Goal: Transaction & Acquisition: Download file/media

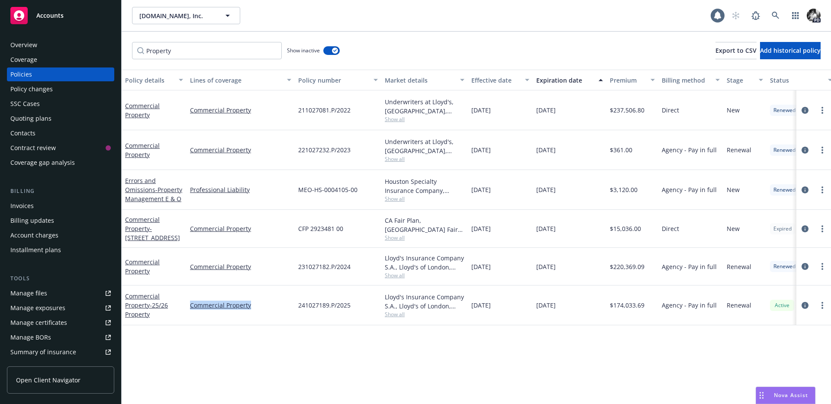
scroll to position [2071, 0]
click at [773, 18] on icon at bounding box center [775, 16] width 8 height 8
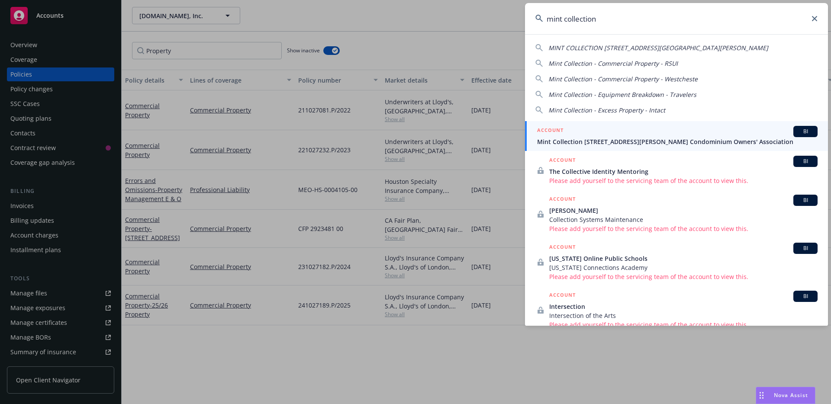
type input "mint collection"
click at [588, 142] on span "Mint Collection 410-418 Jessie Street Condominium Owners' Association" at bounding box center [677, 141] width 280 height 9
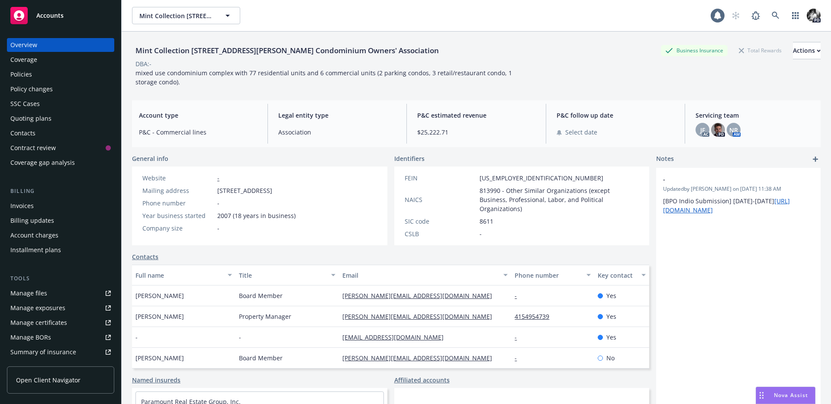
click at [95, 69] on div "Policies" at bounding box center [60, 74] width 100 height 14
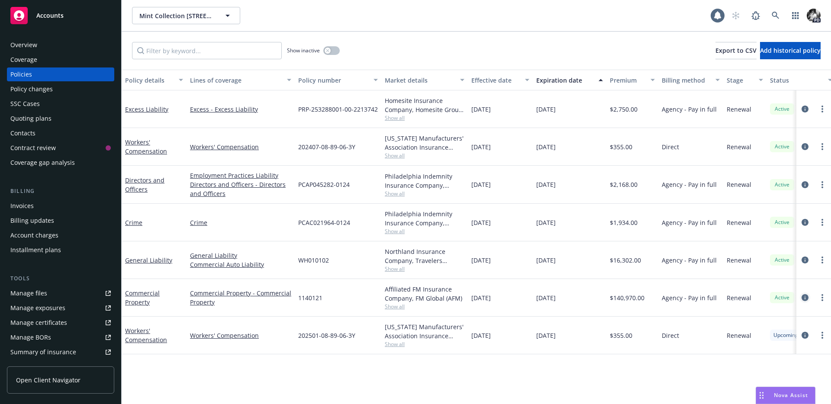
click at [803, 299] on icon "circleInformation" at bounding box center [804, 297] width 7 height 7
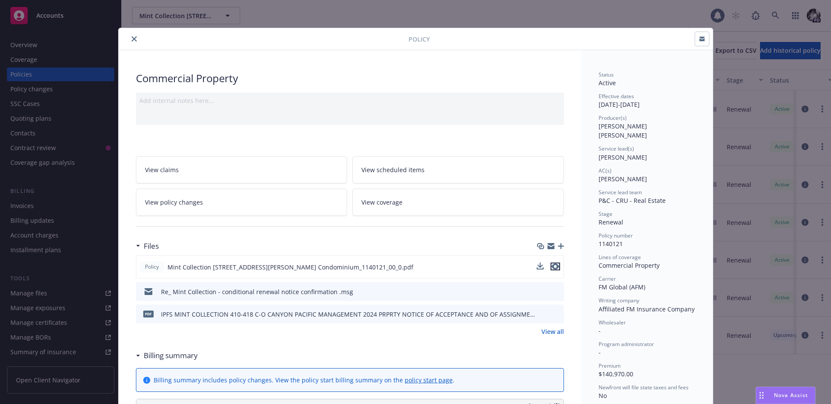
click at [558, 268] on icon "preview file" at bounding box center [555, 267] width 8 height 6
click at [138, 38] on button "close" at bounding box center [134, 39] width 10 height 10
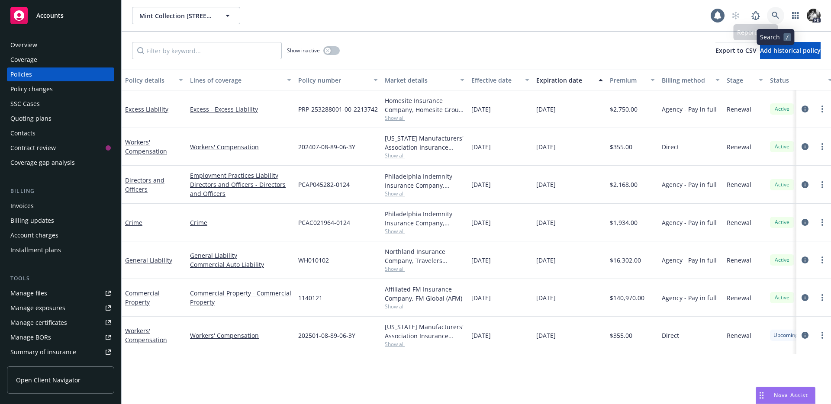
click at [781, 14] on link at bounding box center [775, 15] width 17 height 17
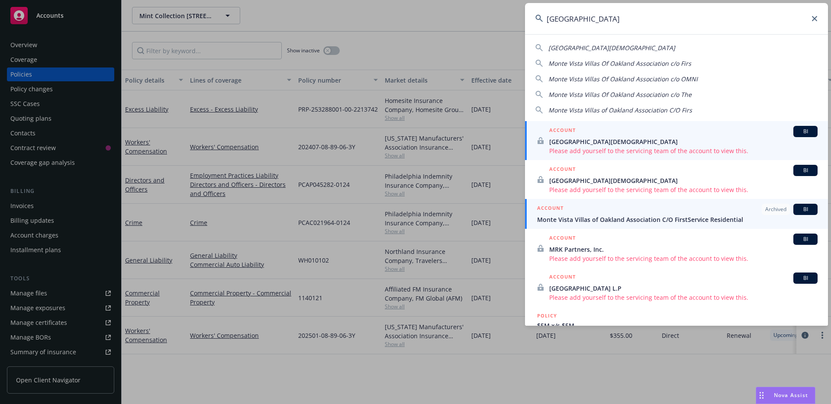
type input "monte vista"
click at [580, 219] on span "Monte Vista Villas of Oakland Association C/O FirstService Residential" at bounding box center [677, 219] width 280 height 9
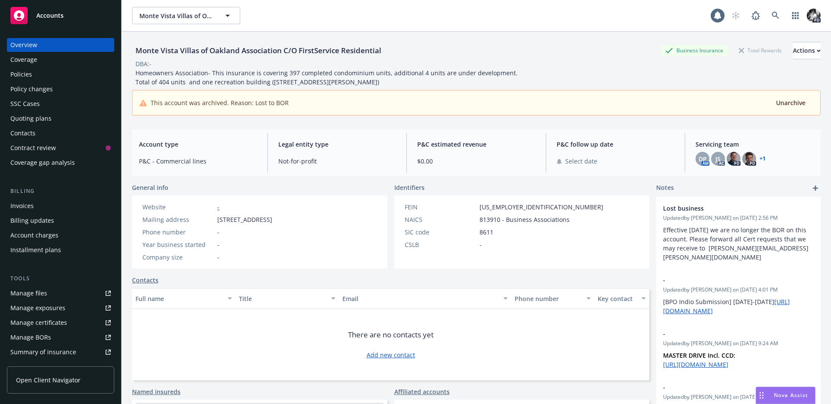
click at [71, 74] on div "Policies" at bounding box center [60, 74] width 100 height 14
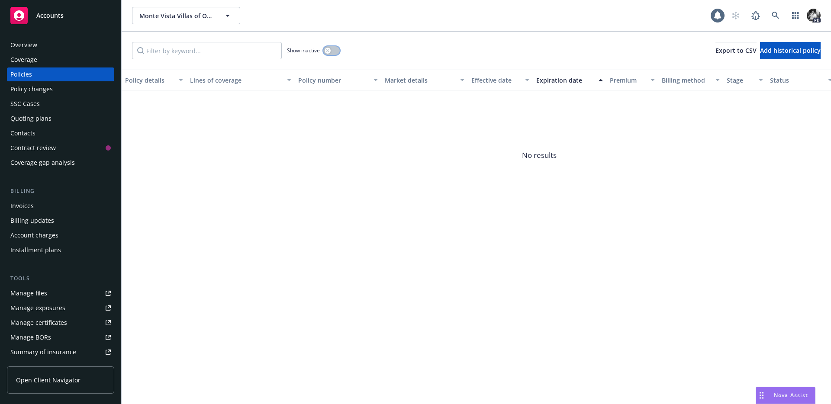
click at [332, 48] on button "button" at bounding box center [331, 50] width 16 height 9
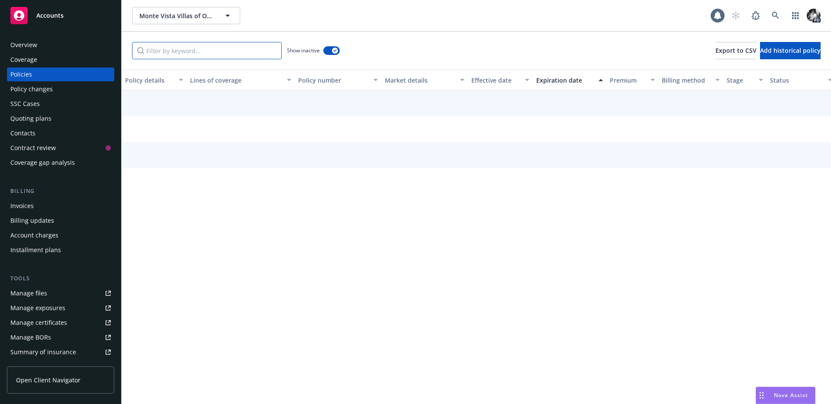
click at [227, 56] on input "Filter by keyword..." at bounding box center [207, 50] width 150 height 17
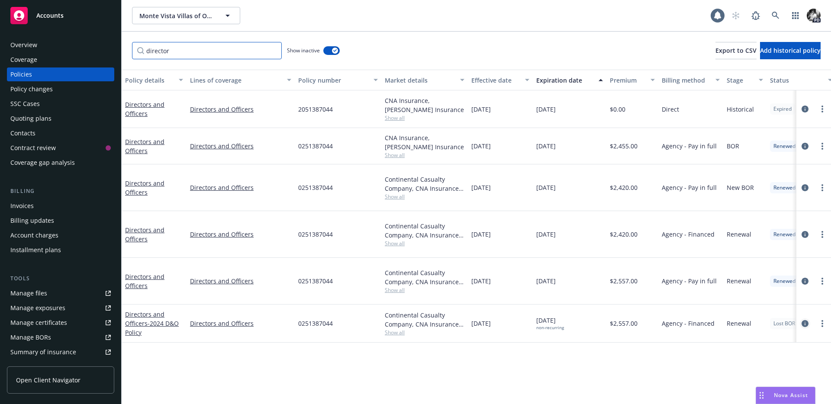
type input "director"
click at [807, 318] on link "circleInformation" at bounding box center [805, 323] width 10 height 10
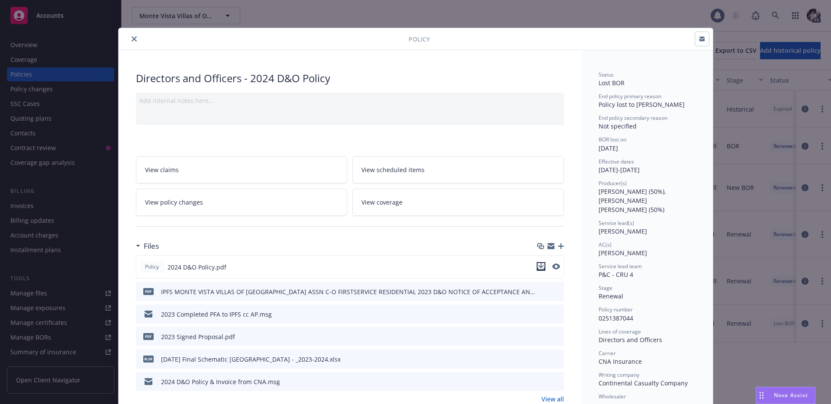
click at [539, 268] on icon "download file" at bounding box center [540, 266] width 7 height 7
click at [132, 38] on icon "close" at bounding box center [134, 38] width 5 height 5
click at [776, 13] on div "Policy Directors and Officers - 2024 D&O Policy Add internal notes here... View…" at bounding box center [415, 202] width 831 height 404
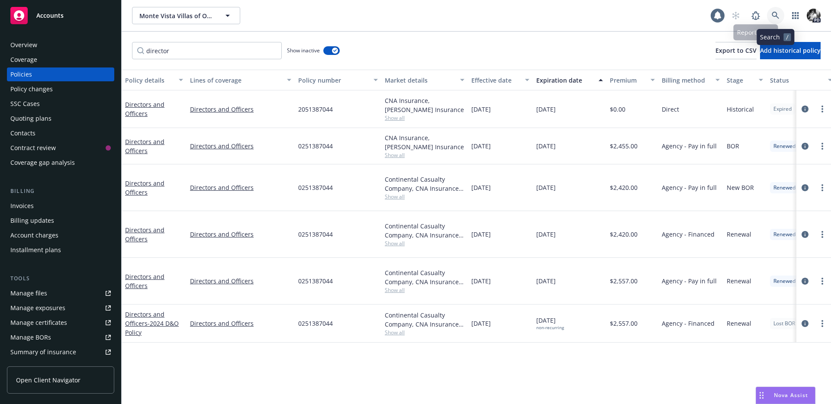
click at [781, 14] on link at bounding box center [775, 15] width 17 height 17
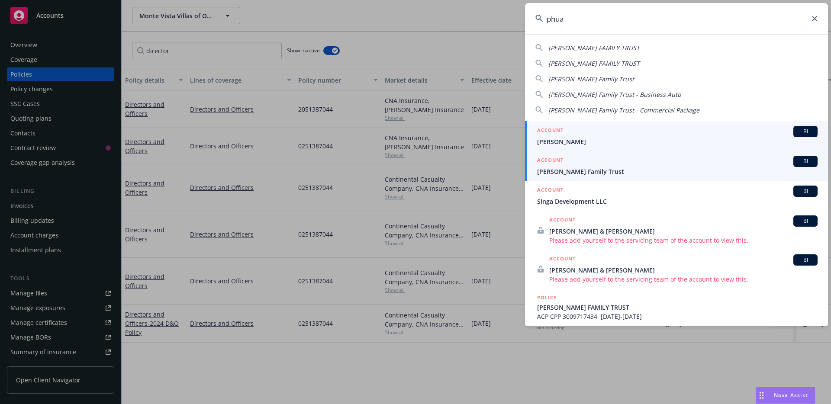
type input "phua"
click at [578, 157] on div "ACCOUNT BI" at bounding box center [677, 161] width 280 height 11
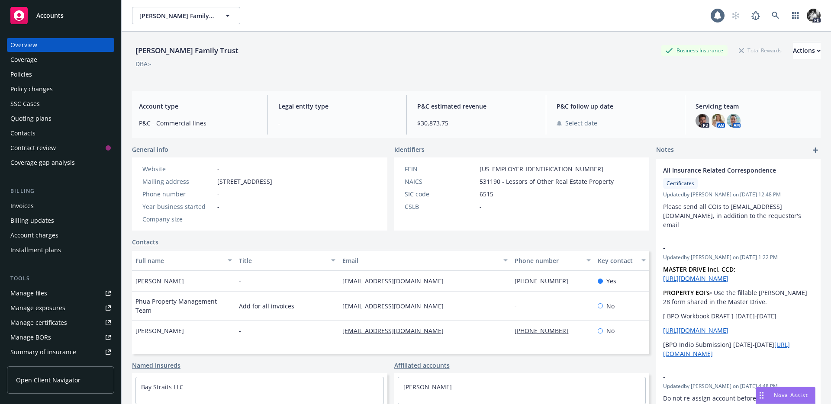
click at [51, 210] on div "Invoices" at bounding box center [60, 206] width 100 height 14
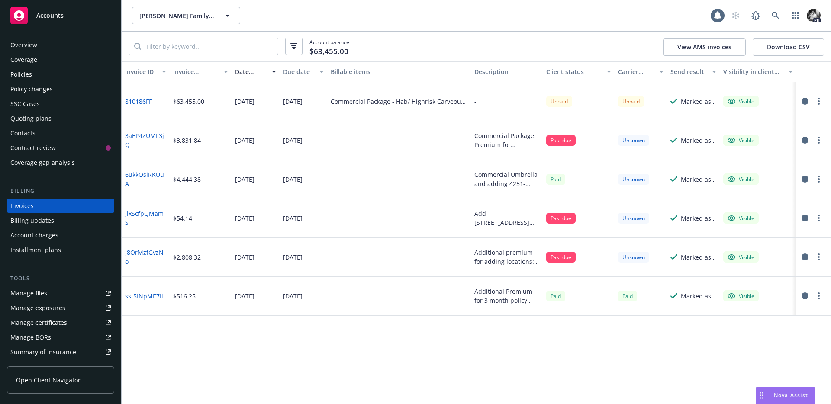
click at [130, 99] on link "810186FF" at bounding box center [138, 101] width 27 height 9
